Goal: Information Seeking & Learning: Stay updated

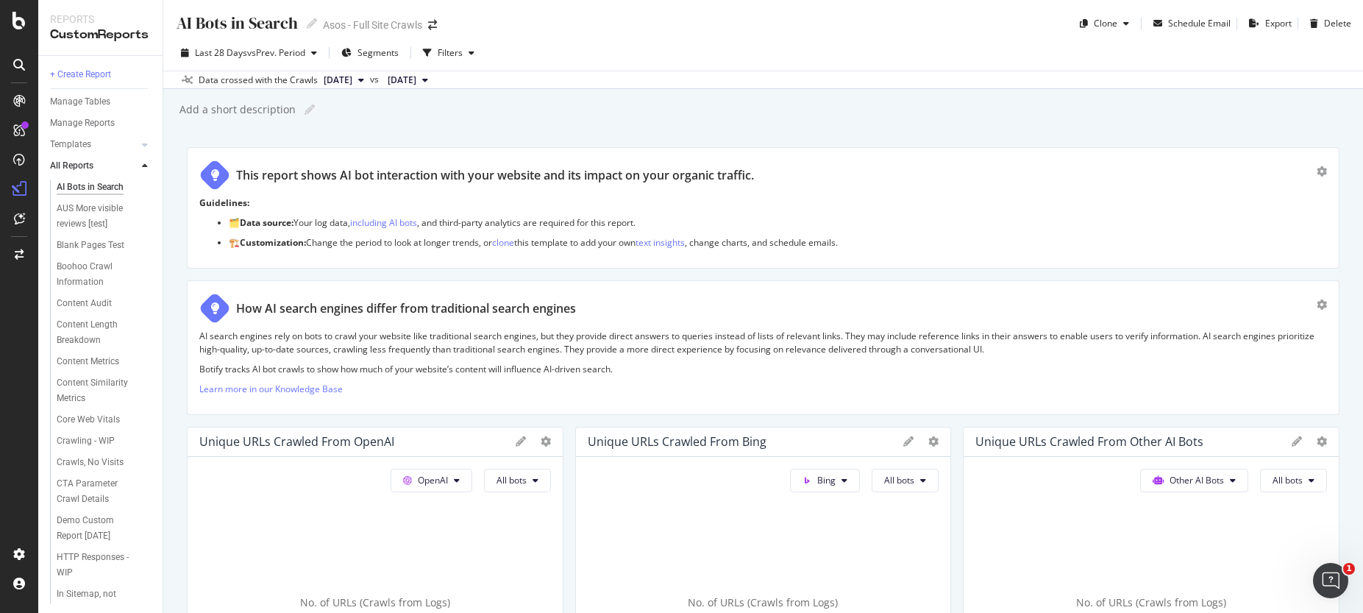
scroll to position [677, 0]
